Goal: Navigation & Orientation: Go to known website

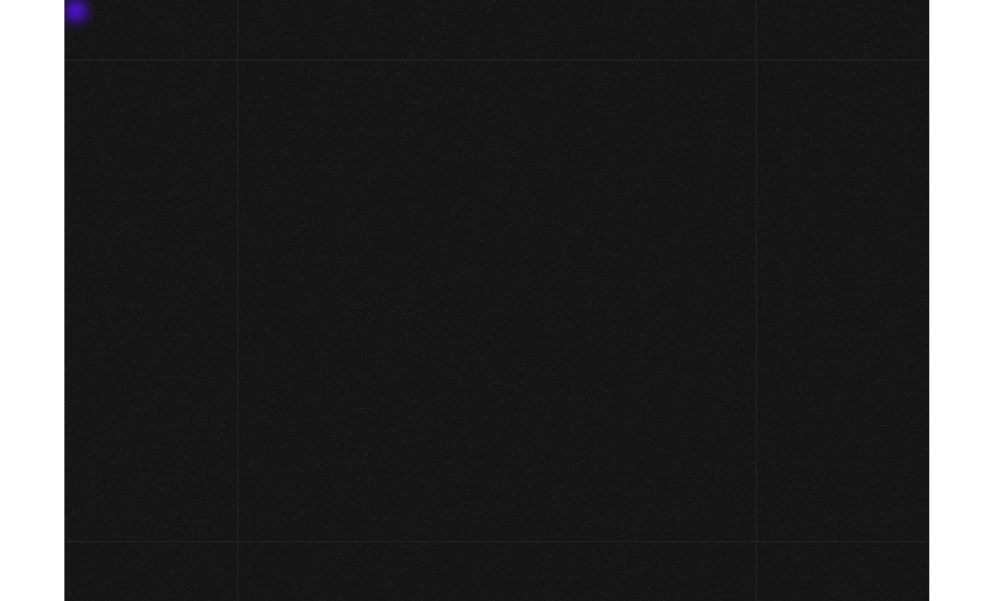
scroll to position [90, 0]
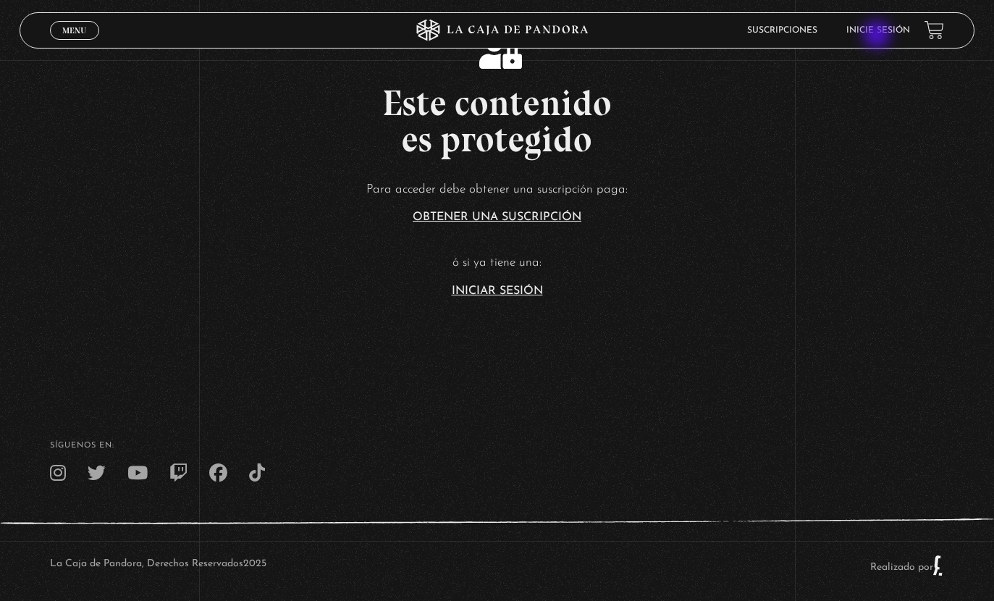
click at [878, 35] on link "Inicie sesión" at bounding box center [878, 30] width 64 height 9
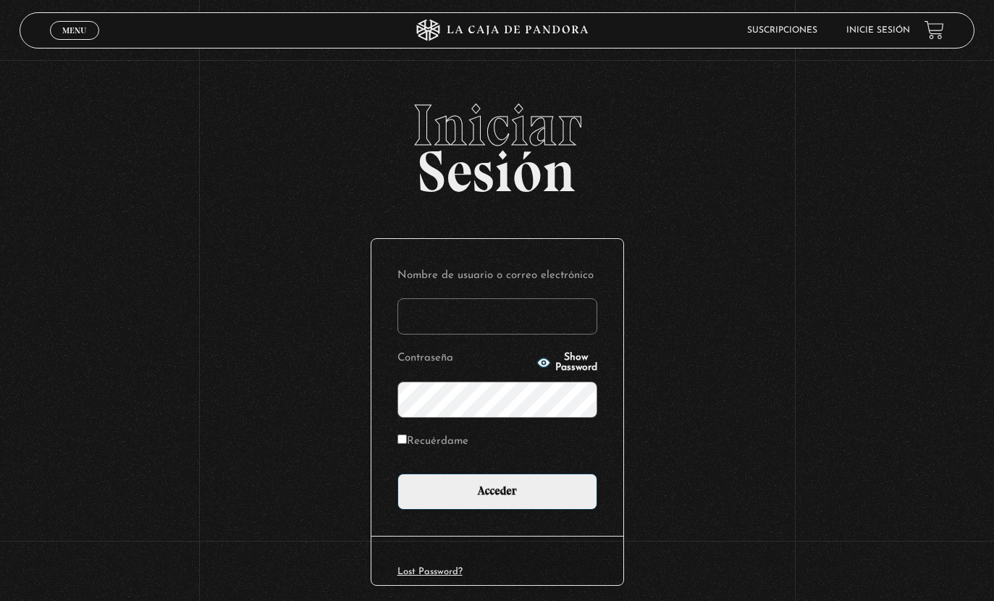
type input "elizondo1708@gmail.com"
click at [549, 501] on input "Acceder" at bounding box center [497, 491] width 200 height 36
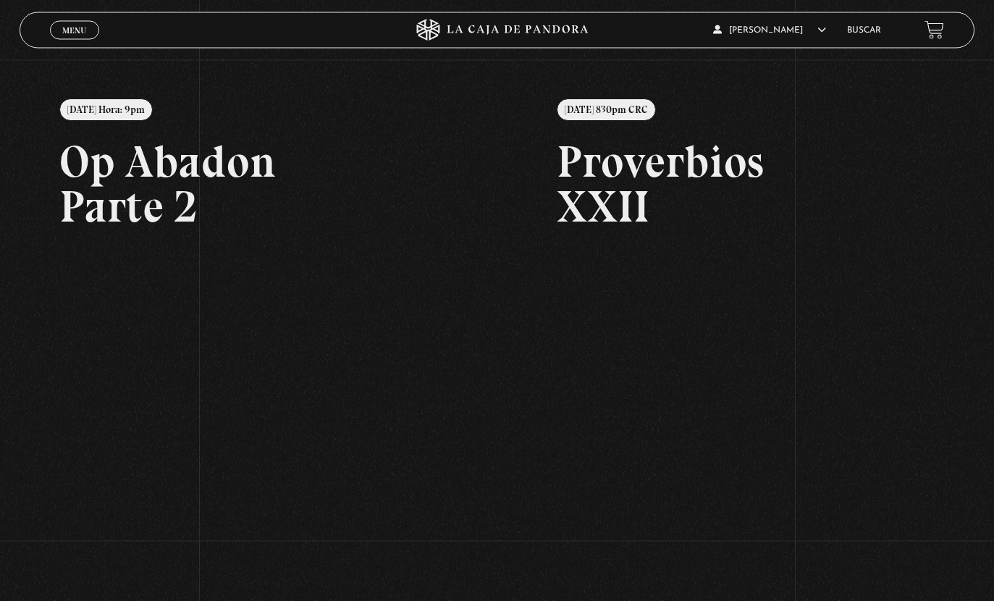
scroll to position [161, 0]
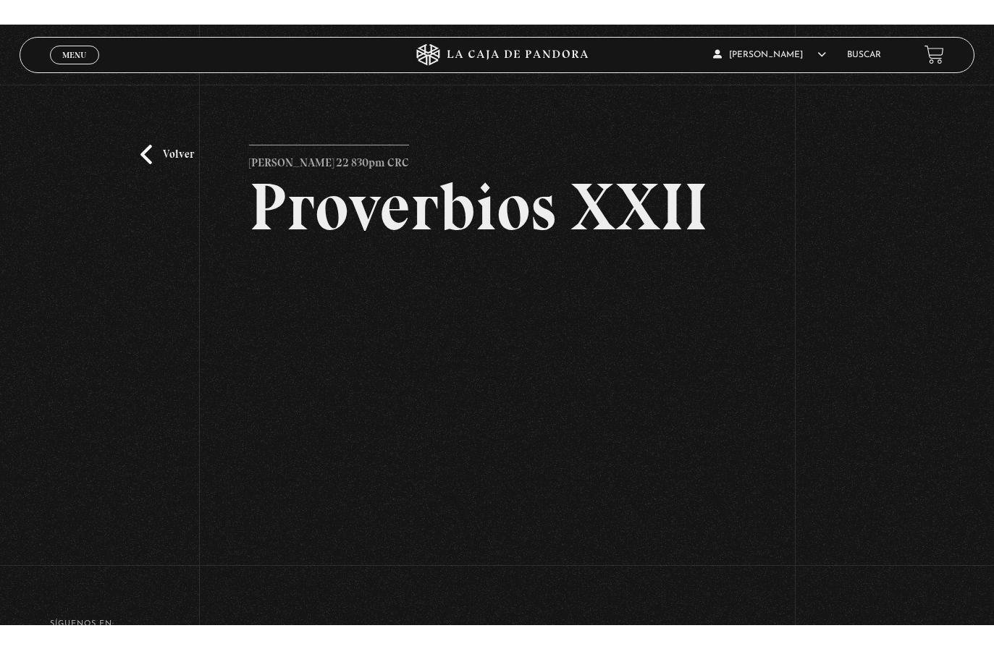
scroll to position [17, 0]
